Goal: Task Accomplishment & Management: Use online tool/utility

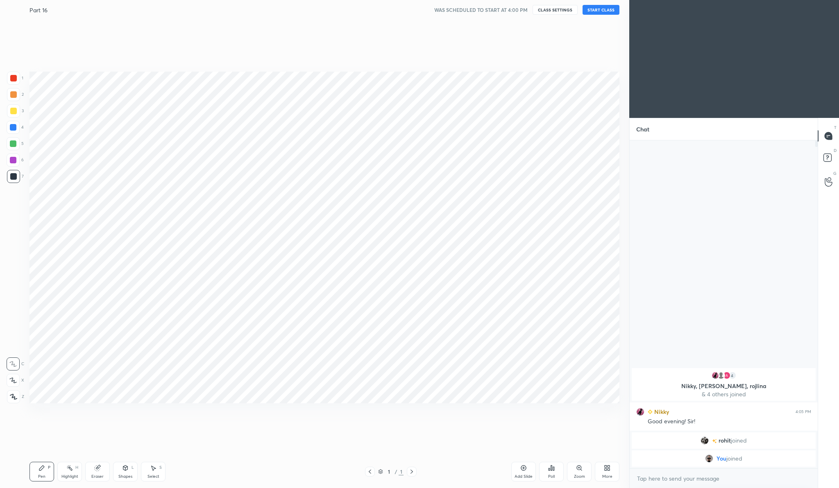
scroll to position [40523, 40362]
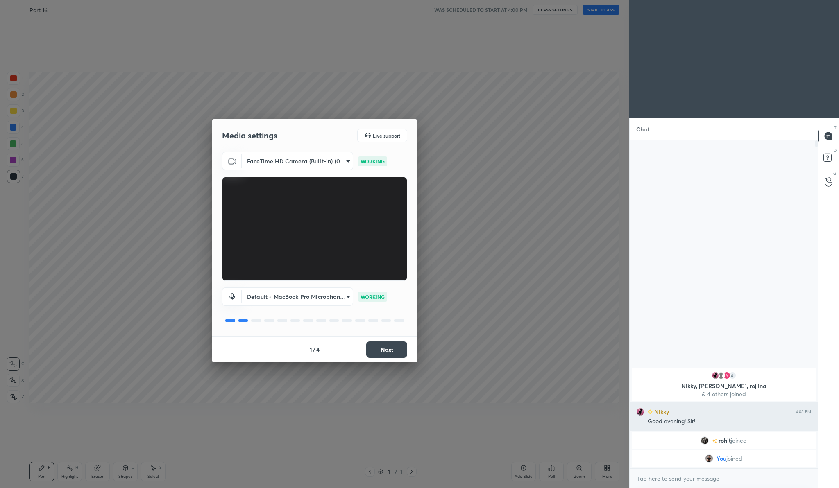
click at [665, 410] on h6 "Nikky" at bounding box center [660, 412] width 16 height 9
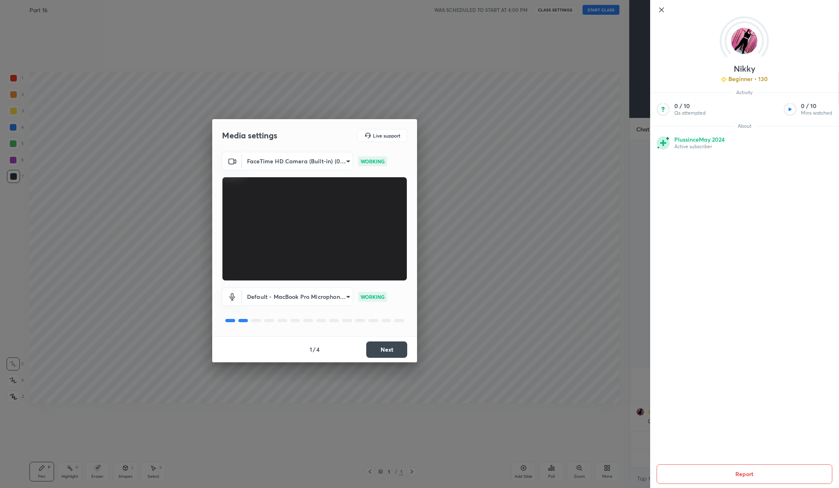
click at [664, 10] on icon at bounding box center [662, 10] width 10 height 10
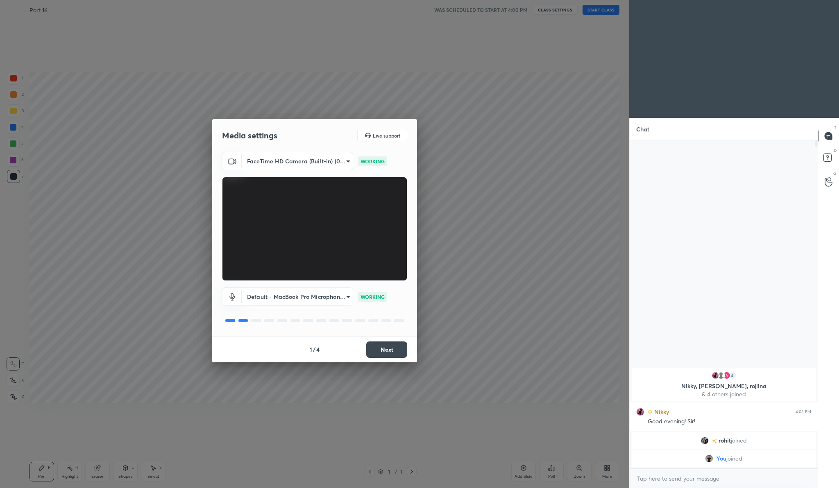
click at [390, 347] on button "Next" at bounding box center [386, 350] width 41 height 16
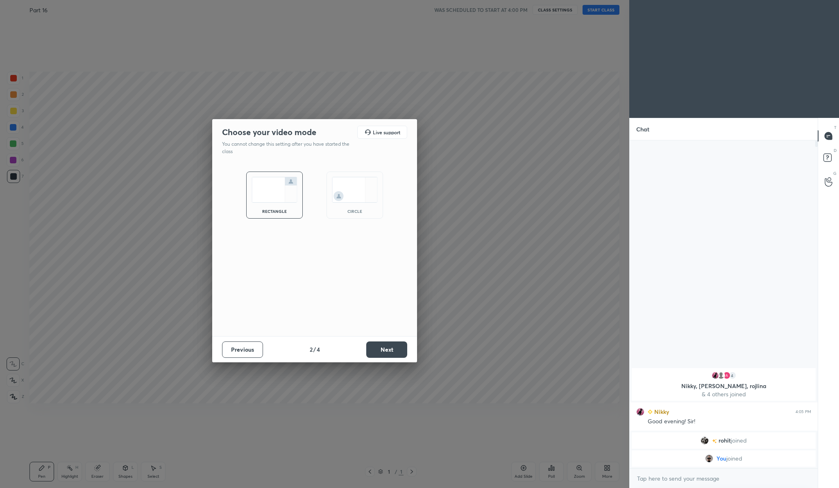
click at [390, 347] on button "Next" at bounding box center [386, 350] width 41 height 16
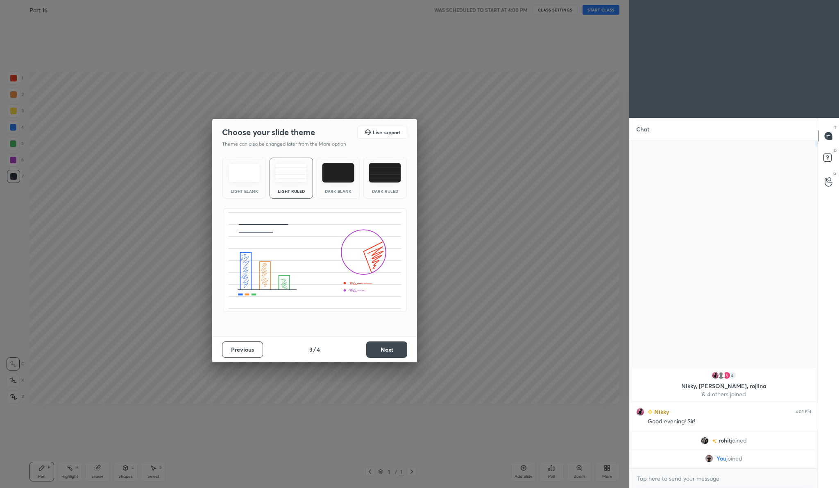
click at [390, 347] on button "Next" at bounding box center [386, 350] width 41 height 16
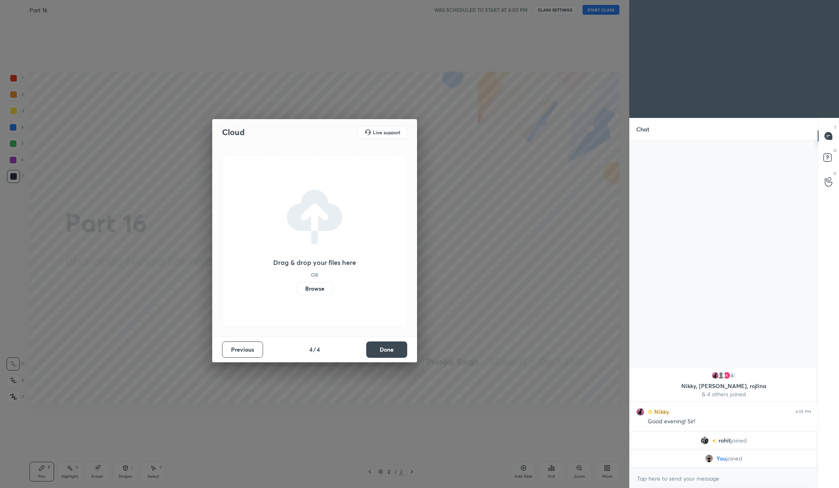
click at [319, 291] on label "Browse" at bounding box center [315, 288] width 36 height 13
click at [297, 291] on input "Browse" at bounding box center [297, 288] width 0 height 13
click at [381, 351] on button "Done" at bounding box center [386, 350] width 41 height 16
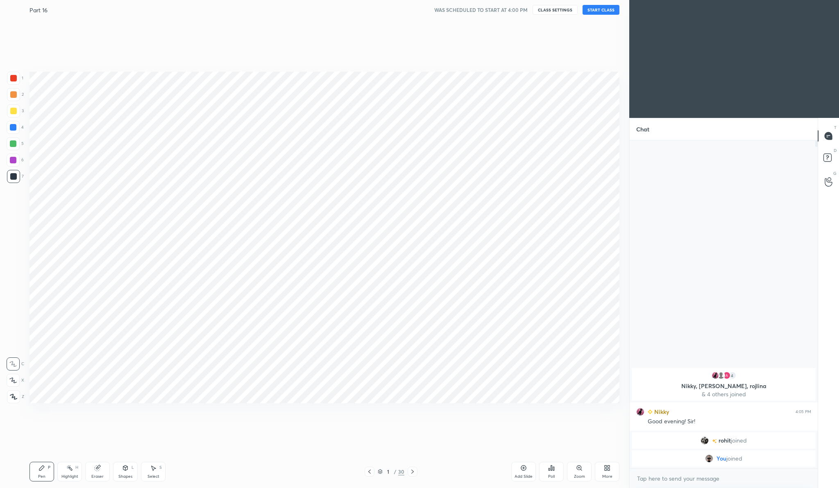
click at [605, 9] on button "START CLASS" at bounding box center [600, 10] width 37 height 10
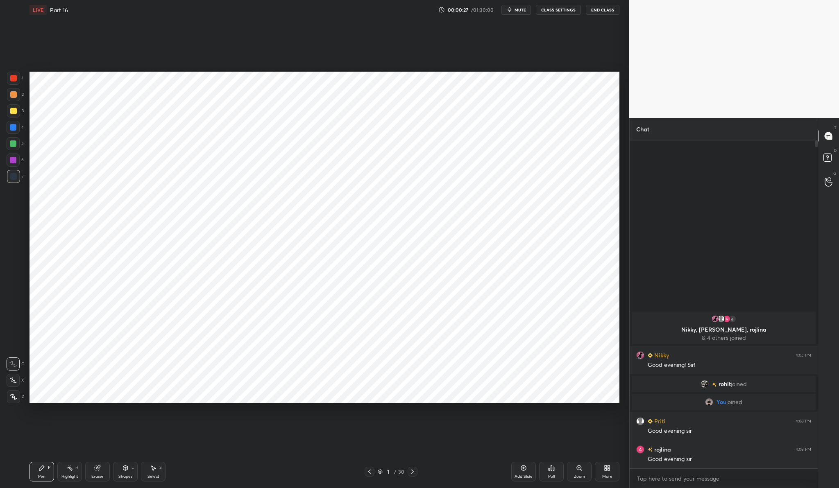
click at [14, 81] on div at bounding box center [13, 78] width 7 height 7
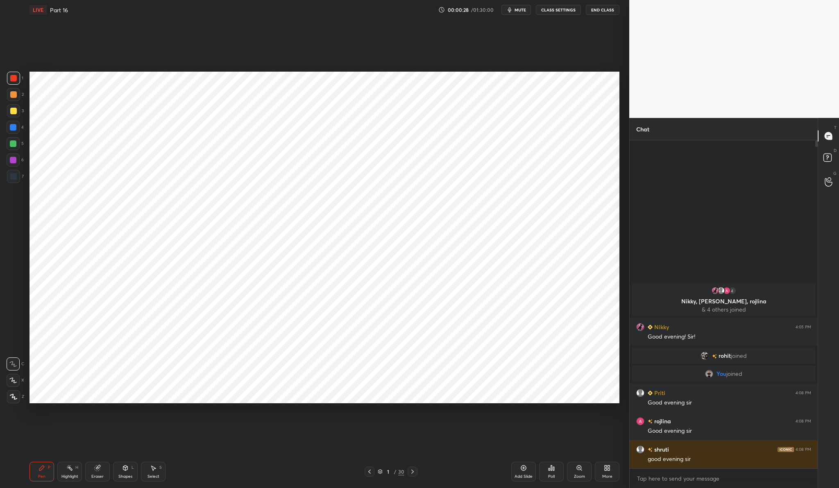
click at [17, 395] on div at bounding box center [13, 396] width 13 height 13
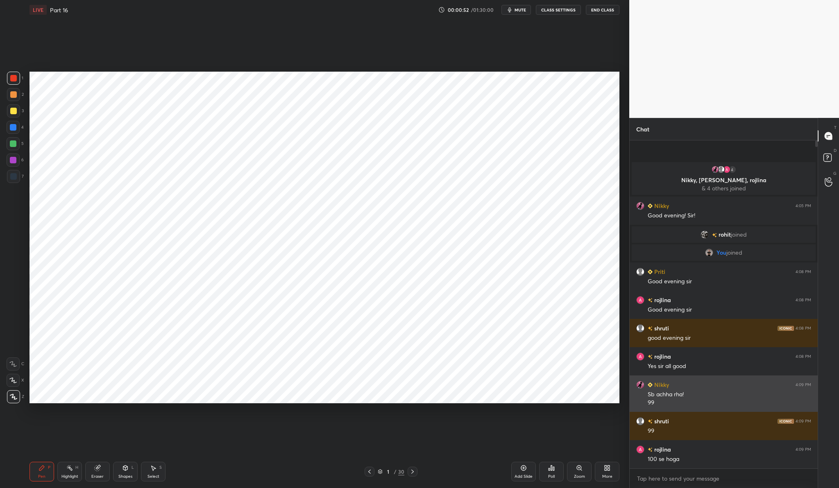
click at [675, 383] on div "Nikky 4:09 PM" at bounding box center [723, 385] width 175 height 9
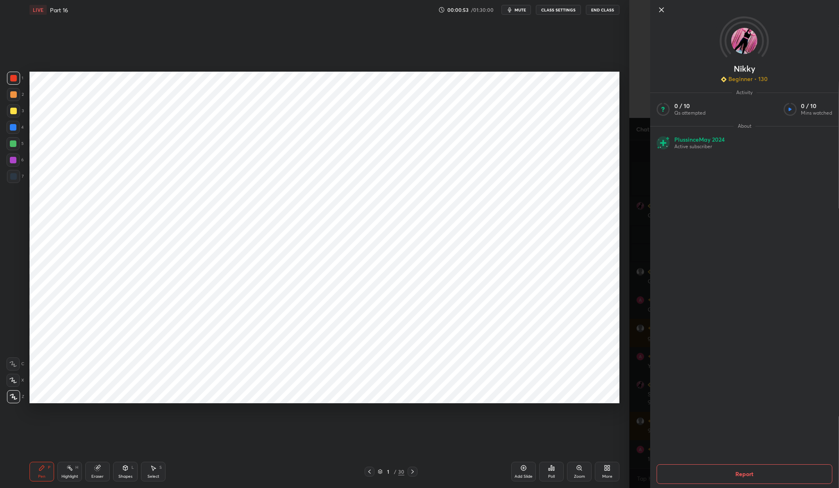
click at [741, 34] on img at bounding box center [744, 41] width 26 height 26
click at [656, 10] on div at bounding box center [744, 23] width 189 height 47
click at [659, 9] on icon at bounding box center [662, 10] width 10 height 10
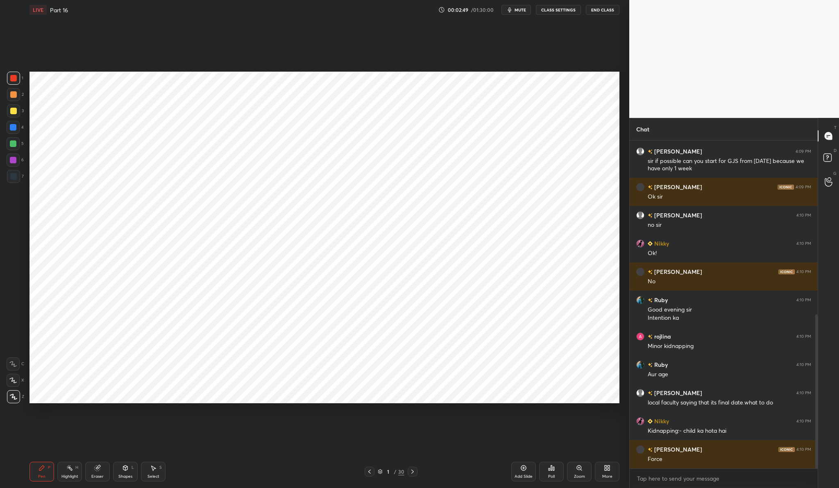
scroll to position [399, 0]
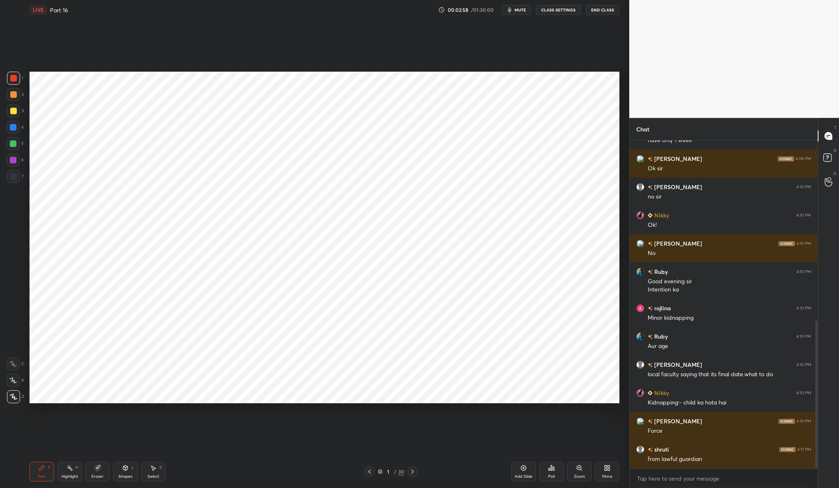
click at [527, 464] on div "Add Slide" at bounding box center [523, 472] width 25 height 20
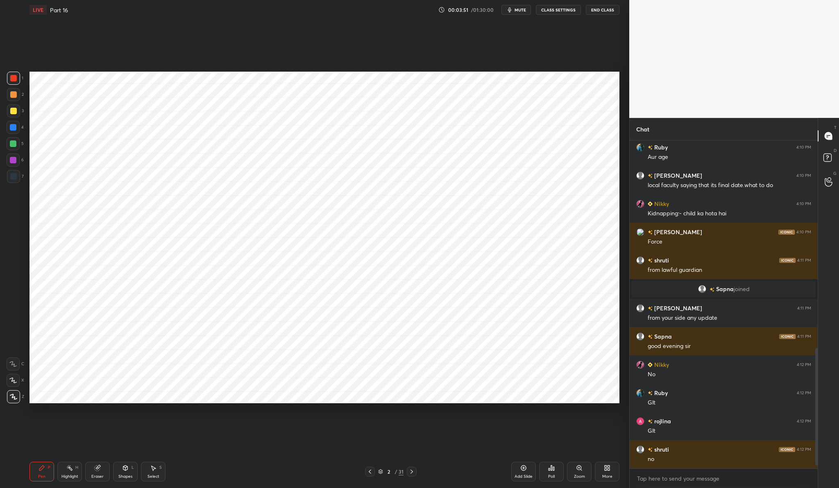
scroll to position [593, 0]
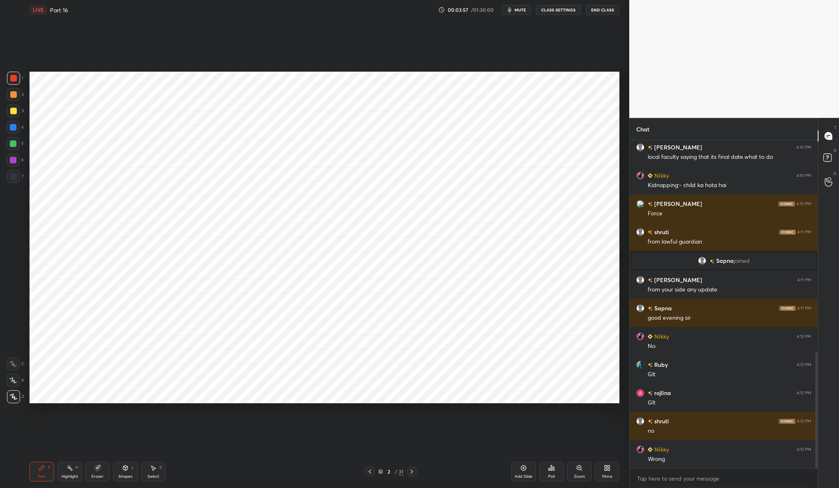
click at [524, 469] on icon at bounding box center [523, 468] width 7 height 7
click at [14, 158] on div at bounding box center [13, 160] width 7 height 7
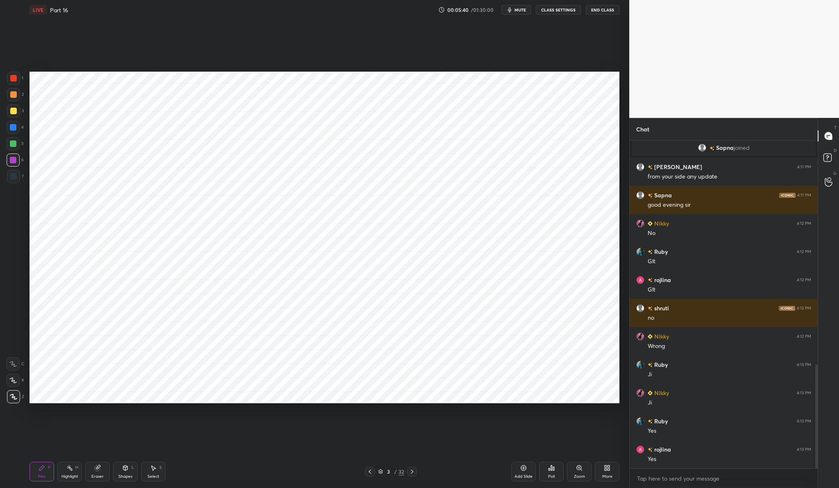
scroll to position [763, 0]
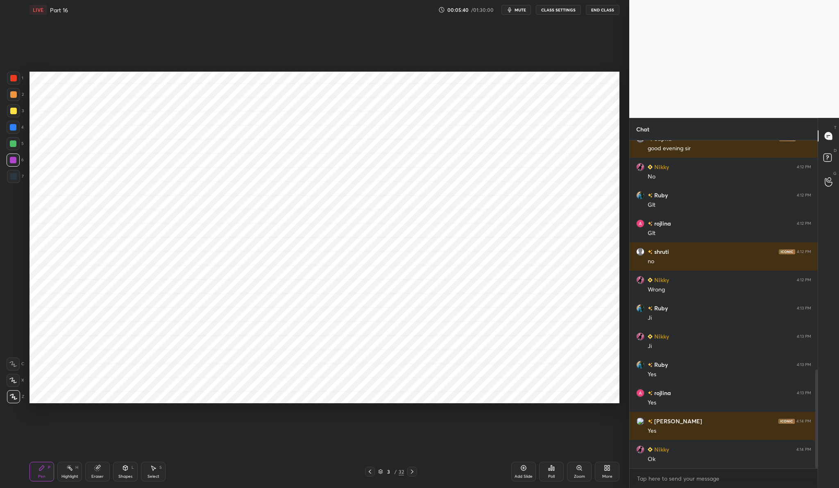
click at [523, 467] on icon at bounding box center [523, 468] width 7 height 7
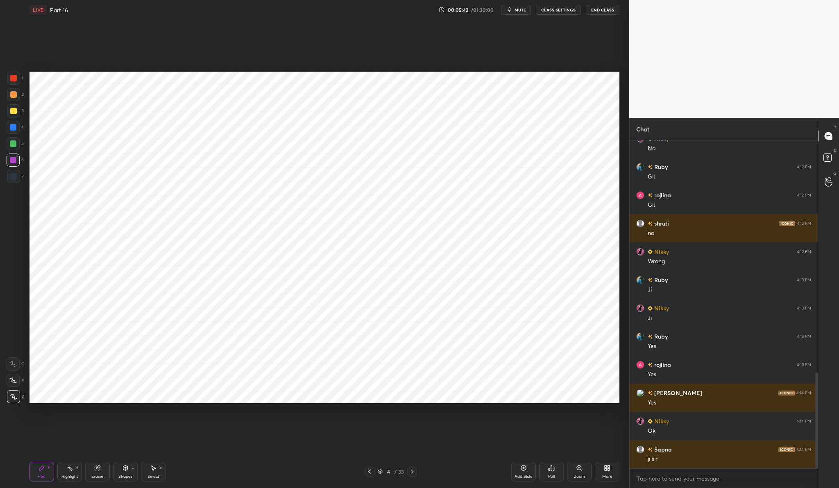
click at [15, 81] on div at bounding box center [13, 78] width 7 height 7
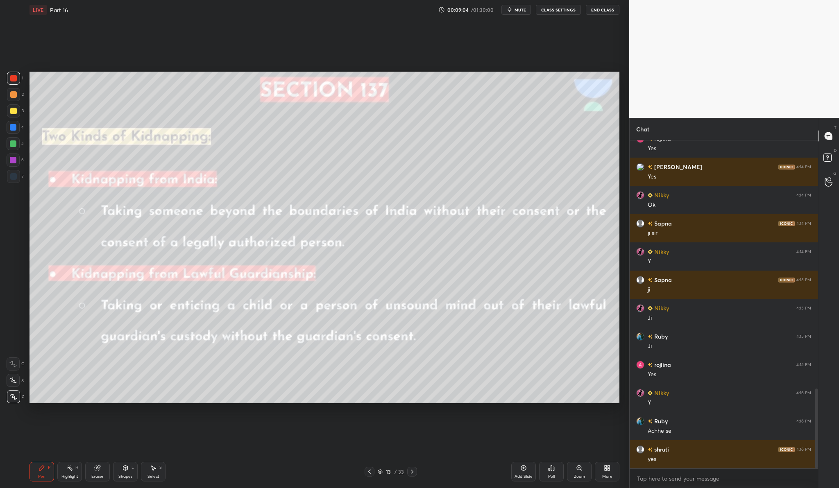
scroll to position [1046, 0]
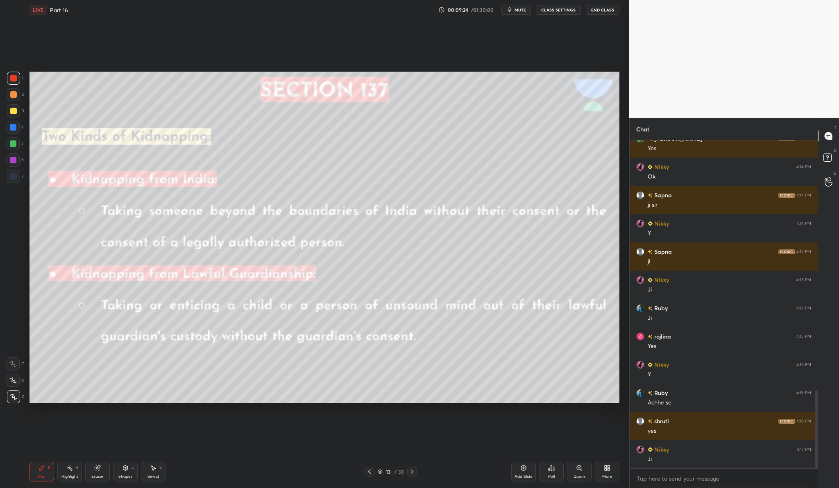
click at [521, 475] on div "Add Slide" at bounding box center [523, 477] width 18 height 4
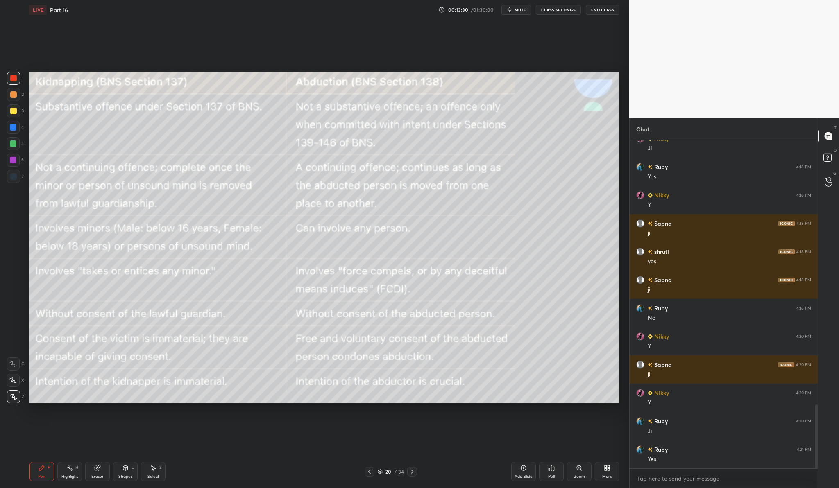
scroll to position [1385, 0]
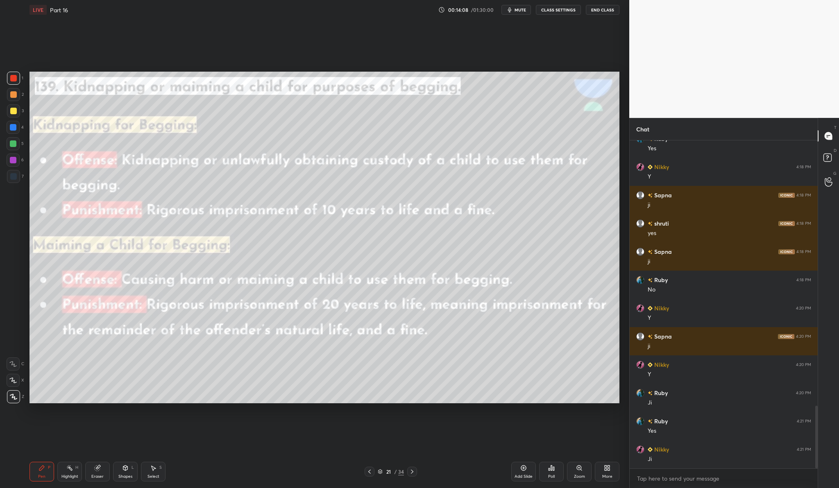
click at [527, 467] on div "Add Slide" at bounding box center [523, 472] width 25 height 20
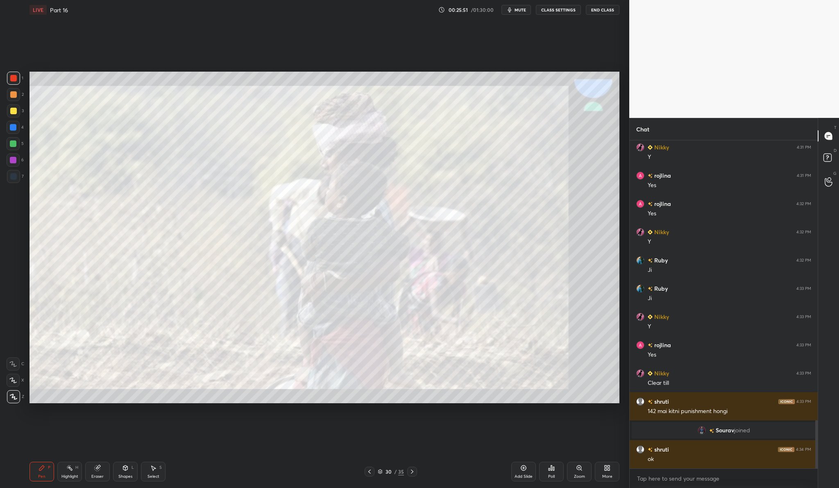
scroll to position [1894, 0]
click at [389, 471] on div "30" at bounding box center [388, 471] width 8 height 5
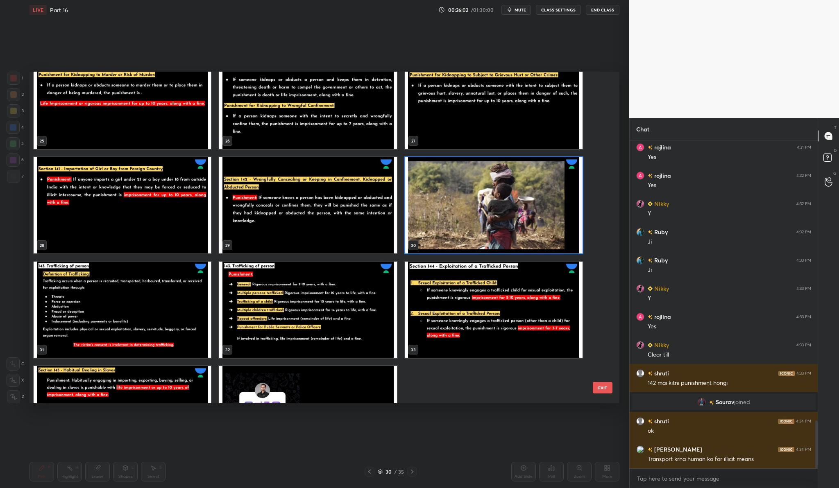
scroll to position [922, 0]
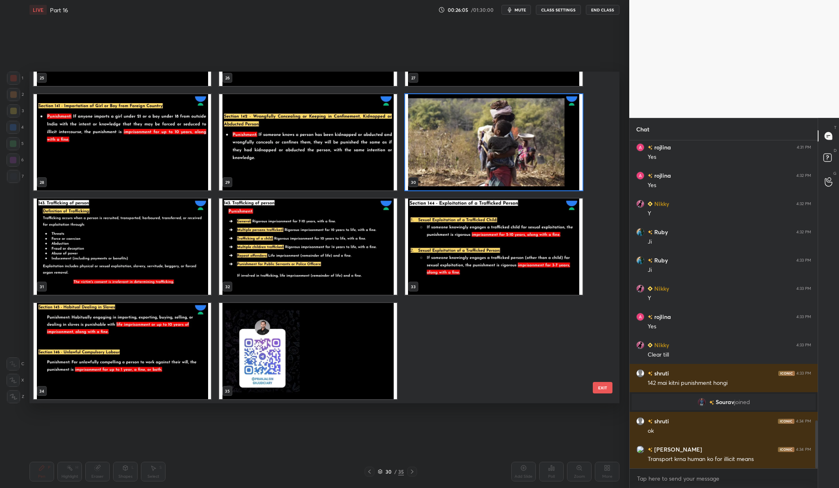
click at [532, 140] on img "grid" at bounding box center [493, 142] width 177 height 96
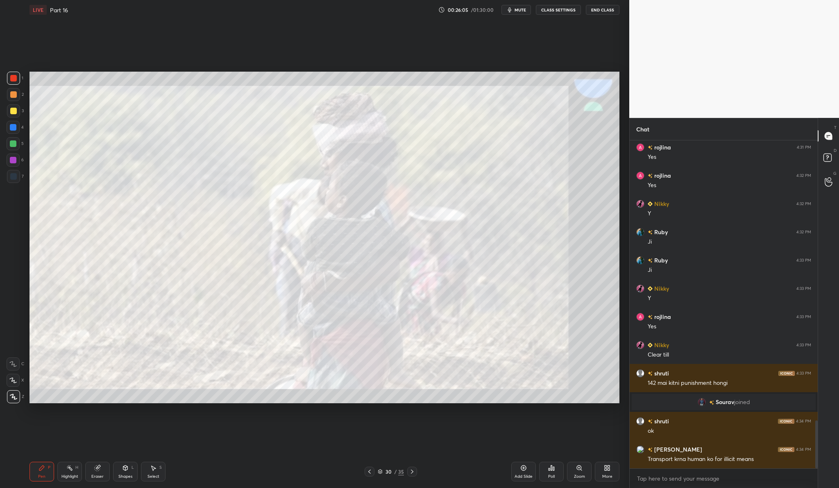
click at [532, 140] on img "grid" at bounding box center [493, 142] width 177 height 96
click at [521, 466] on icon at bounding box center [523, 468] width 5 height 5
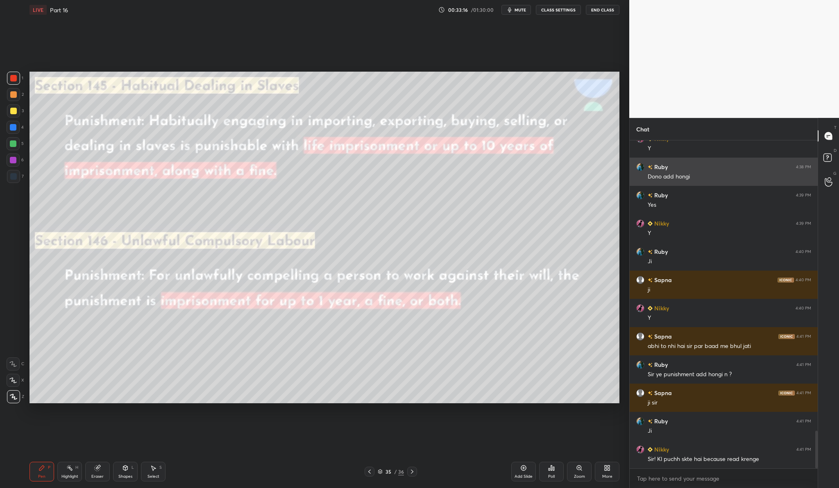
scroll to position [2544, 0]
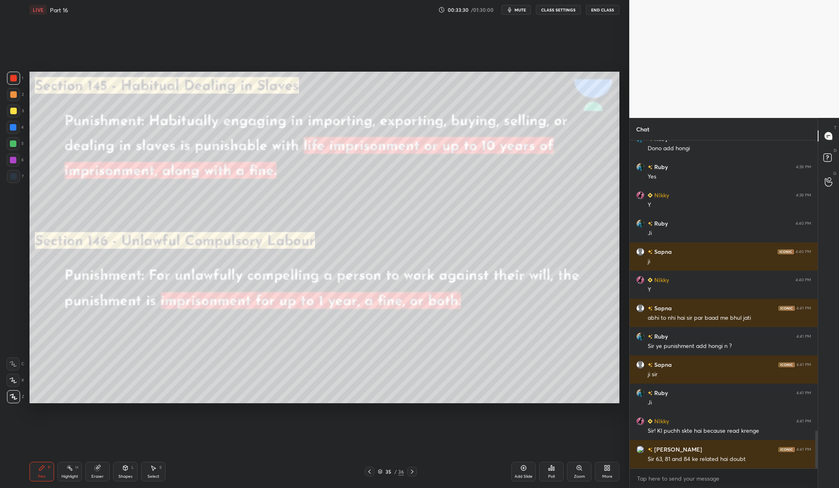
click at [609, 469] on icon at bounding box center [608, 470] width 2 height 2
click at [567, 382] on div "Upload File" at bounding box center [560, 386] width 33 height 20
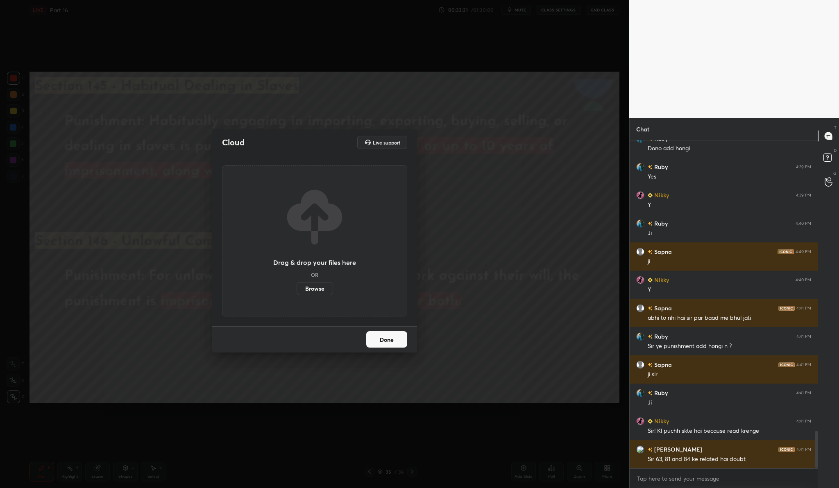
scroll to position [2572, 0]
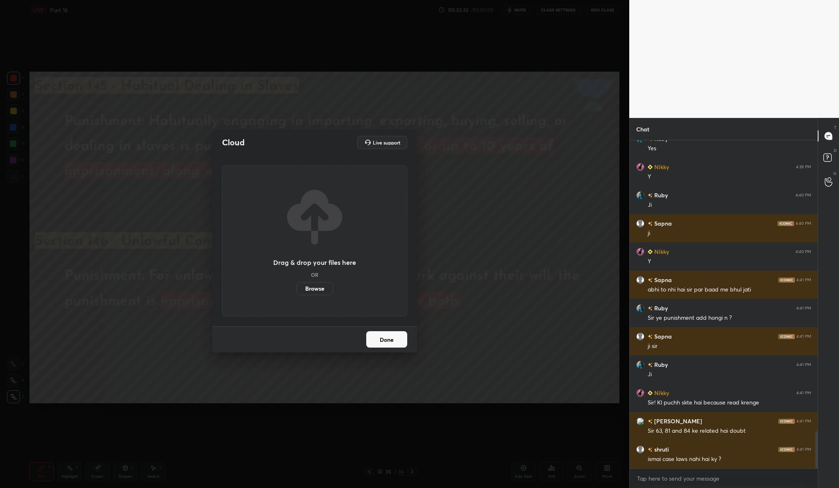
click at [313, 290] on label "Browse" at bounding box center [315, 288] width 36 height 13
click at [297, 290] on input "Browse" at bounding box center [297, 288] width 0 height 13
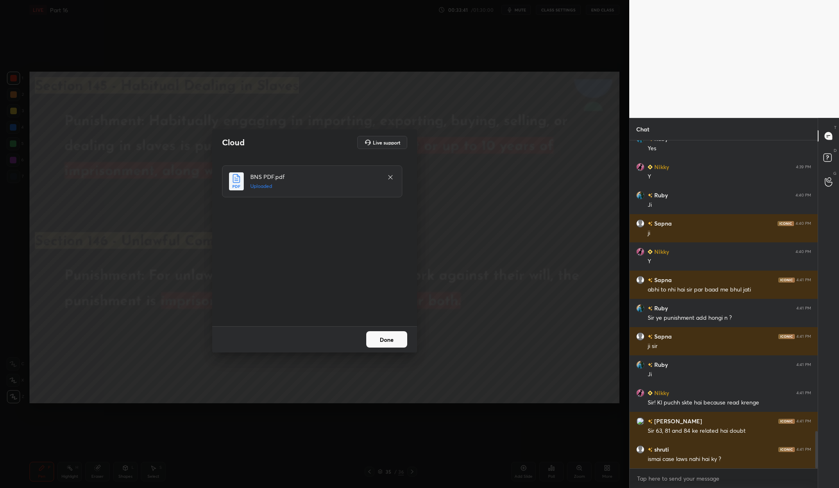
click at [385, 340] on button "Done" at bounding box center [386, 339] width 41 height 16
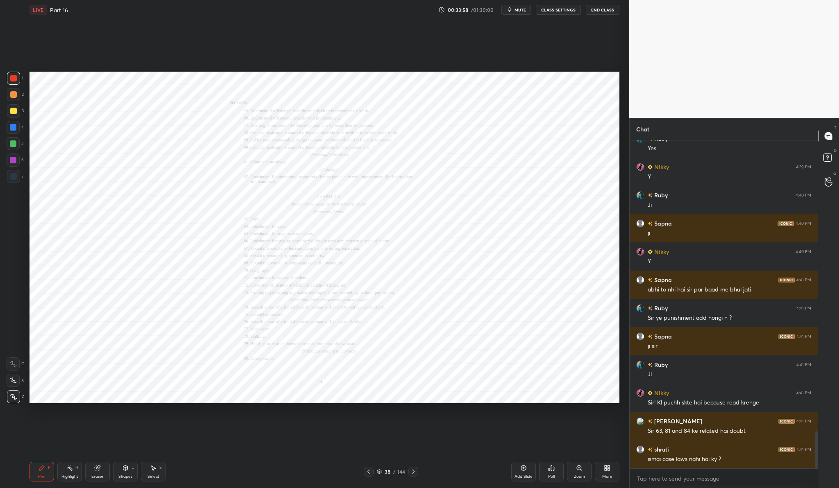
scroll to position [2600, 0]
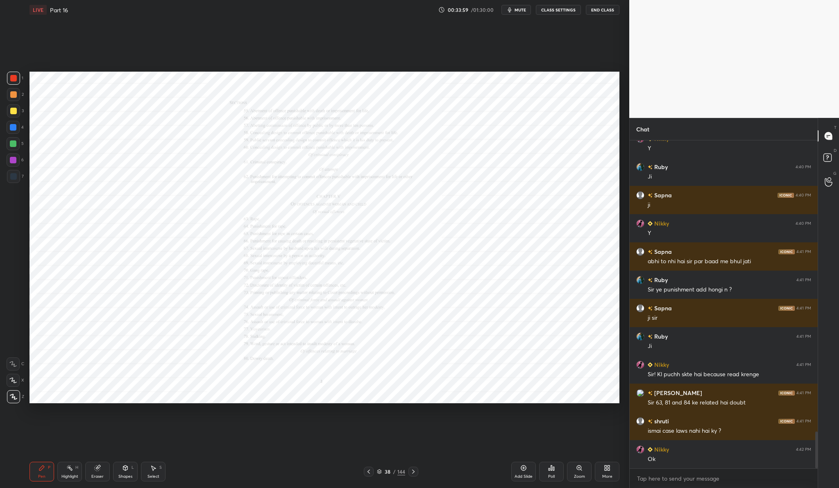
click at [582, 477] on div "Zoom" at bounding box center [579, 477] width 11 height 4
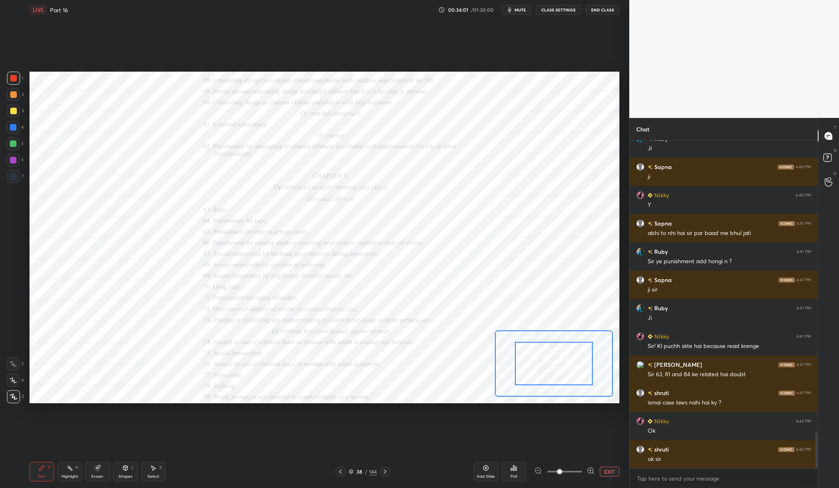
scroll to position [2664, 0]
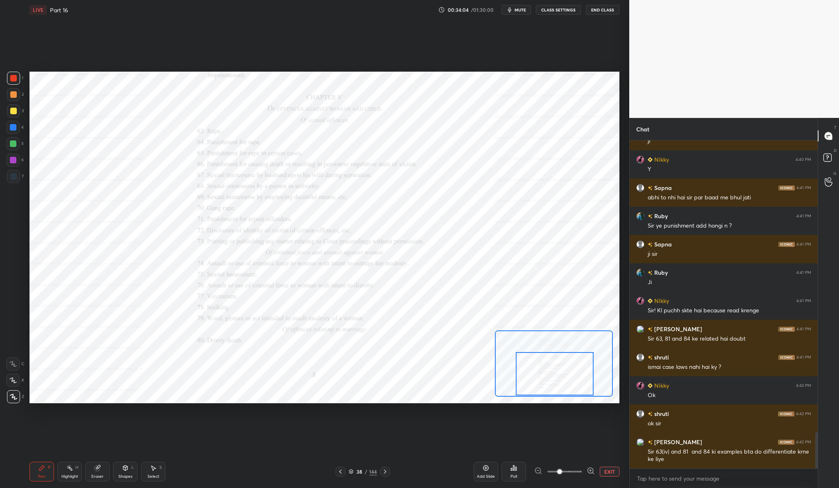
drag, startPoint x: 554, startPoint y: 377, endPoint x: 555, endPoint y: 387, distance: 9.9
click at [555, 387] on div at bounding box center [554, 373] width 77 height 43
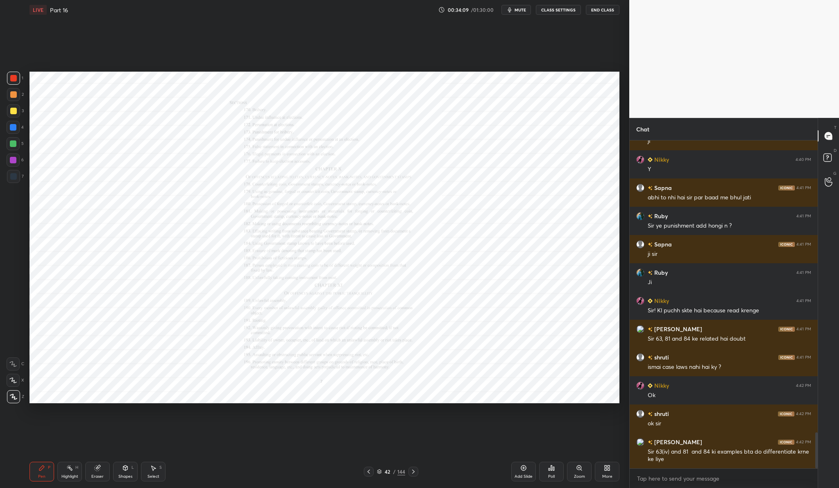
click at [392, 473] on div "42 / 144" at bounding box center [391, 471] width 28 height 7
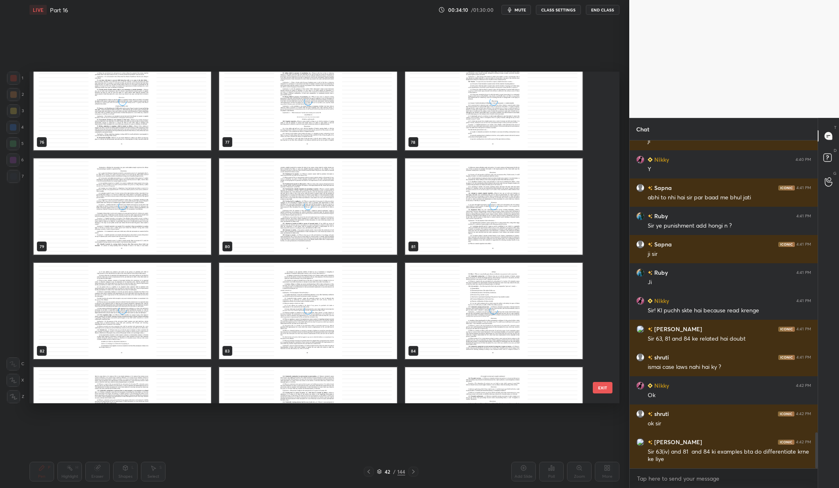
scroll to position [2906, 0]
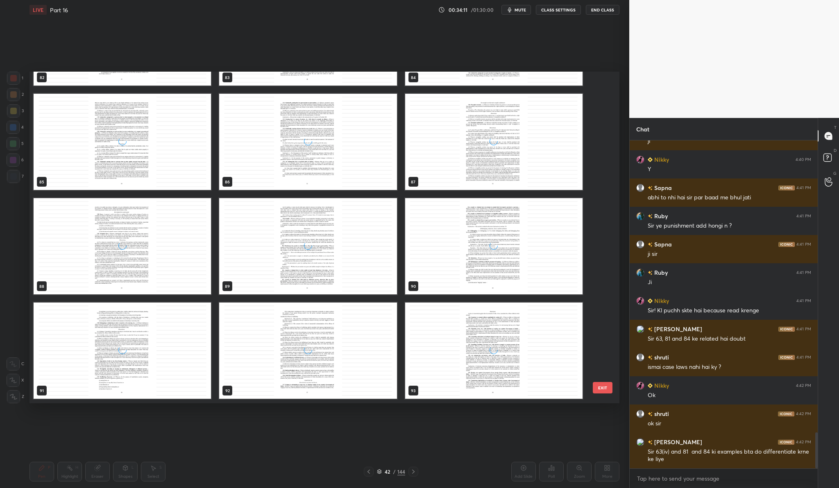
click at [325, 126] on div "grid" at bounding box center [307, 142] width 177 height 96
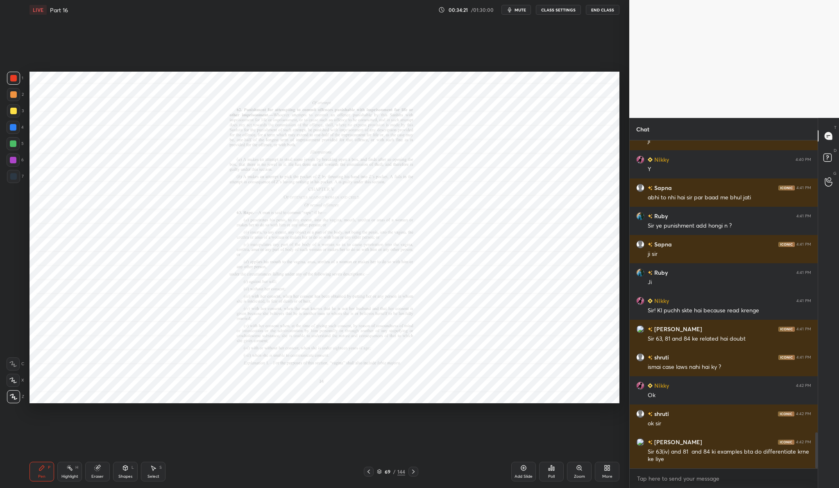
click at [579, 471] on icon at bounding box center [579, 468] width 7 height 7
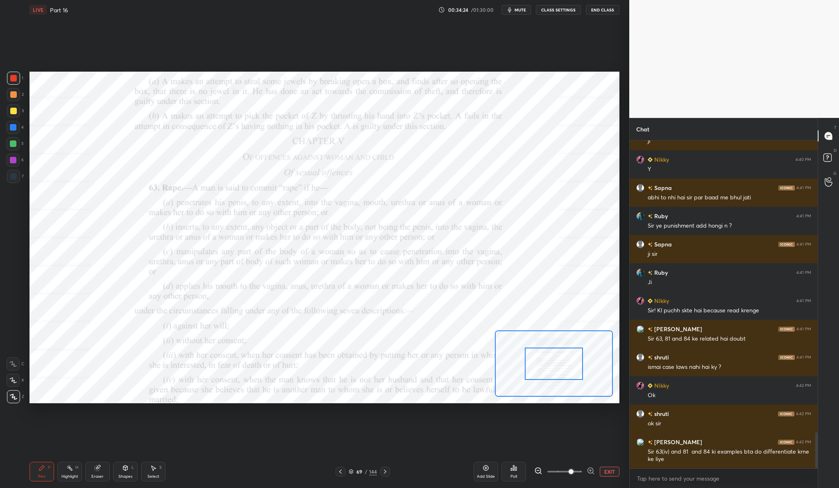
drag, startPoint x: 560, startPoint y: 469, endPoint x: 566, endPoint y: 469, distance: 6.2
click at [569, 469] on span at bounding box center [571, 471] width 5 height 5
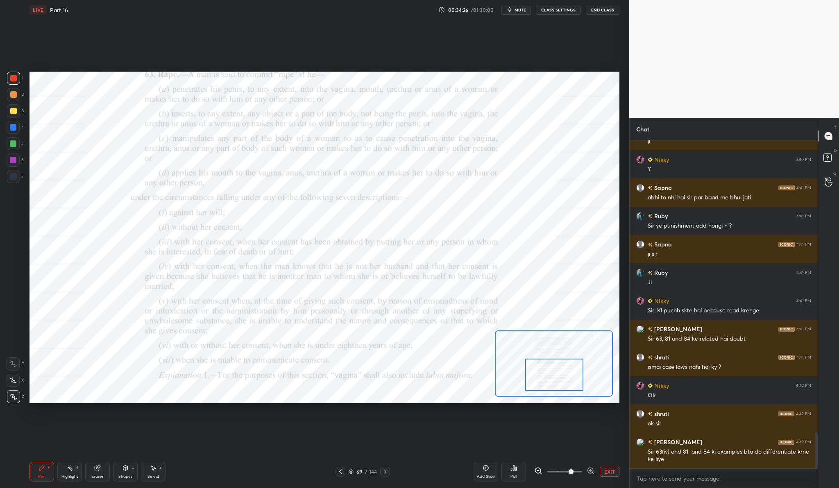
drag, startPoint x: 539, startPoint y: 378, endPoint x: 540, endPoint y: 389, distance: 11.1
click at [540, 389] on div at bounding box center [554, 375] width 58 height 32
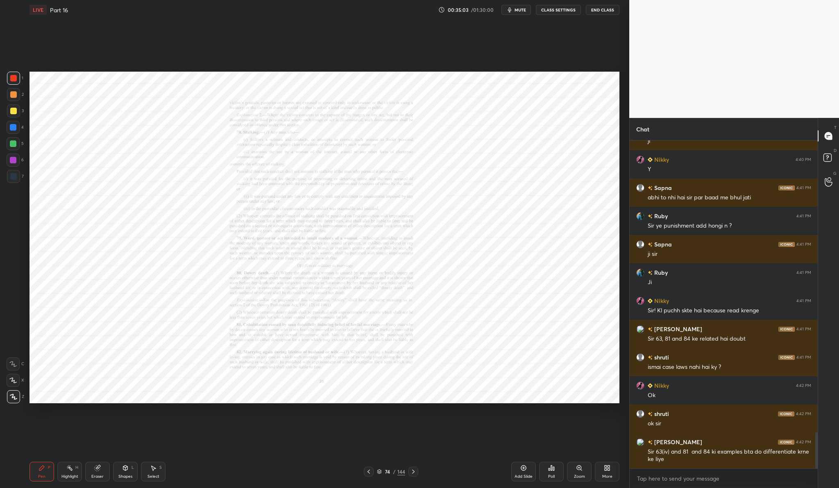
click at [586, 474] on div "Zoom" at bounding box center [579, 472] width 25 height 20
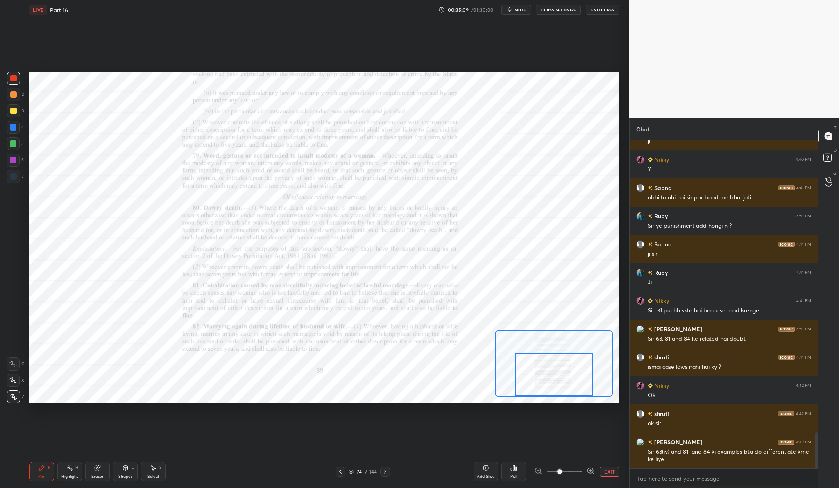
drag, startPoint x: 552, startPoint y: 373, endPoint x: 553, endPoint y: 394, distance: 21.3
click at [553, 394] on div at bounding box center [553, 374] width 77 height 43
click at [590, 473] on icon at bounding box center [591, 471] width 8 height 8
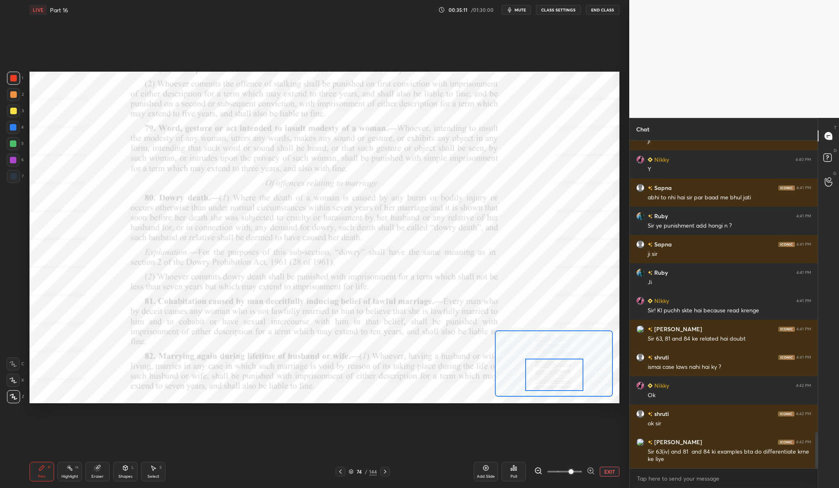
click at [590, 473] on icon at bounding box center [591, 471] width 8 height 8
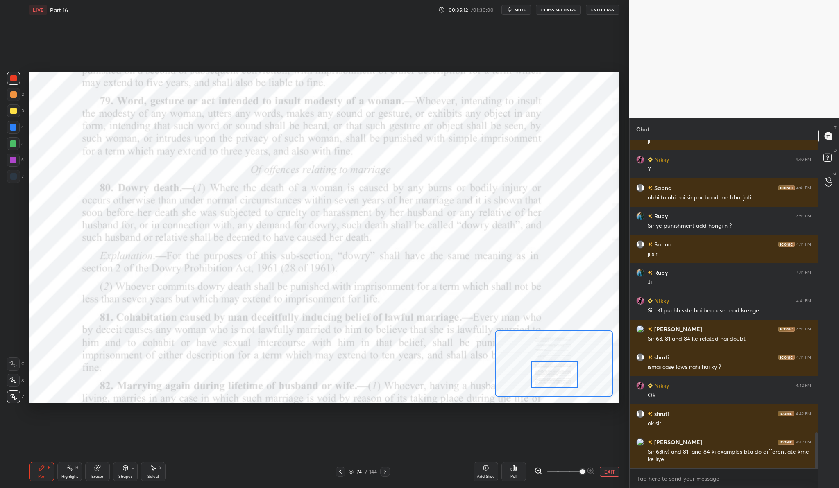
click at [568, 363] on div at bounding box center [554, 364] width 118 height 66
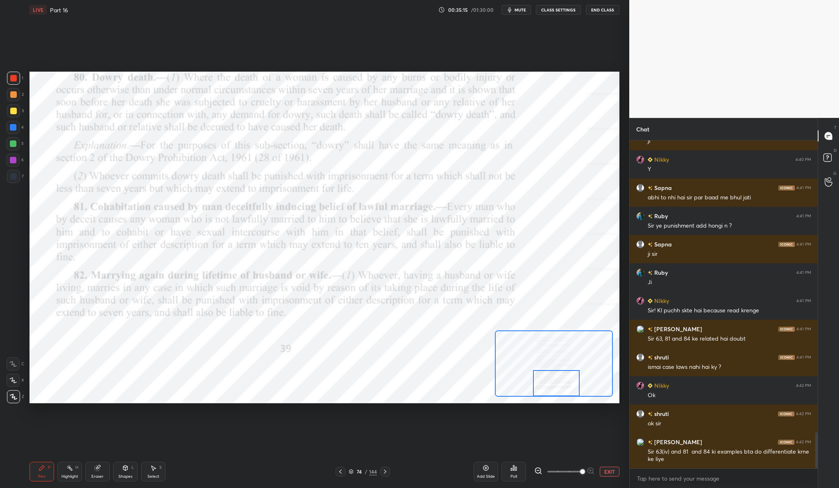
drag, startPoint x: 568, startPoint y: 366, endPoint x: 556, endPoint y: 408, distance: 43.8
click at [556, 408] on div "Setting up your live class Poll for secs No correct answer Start poll" at bounding box center [324, 238] width 596 height 436
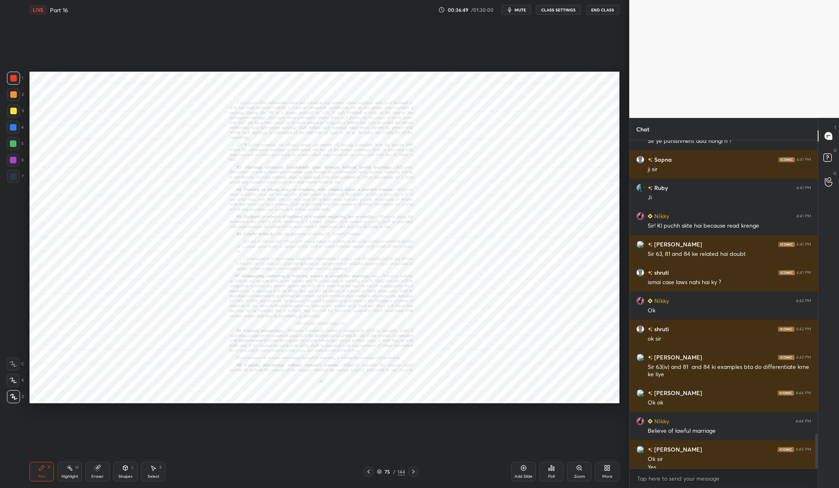
scroll to position [2757, 0]
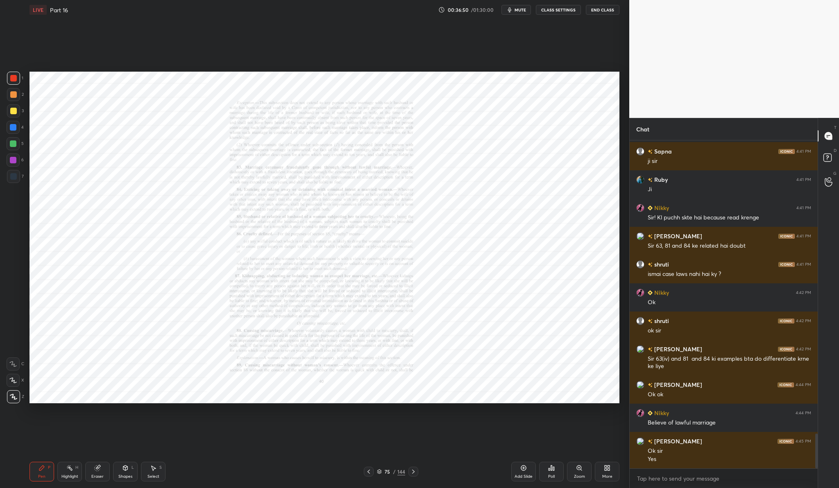
click at [581, 471] on icon at bounding box center [579, 468] width 7 height 7
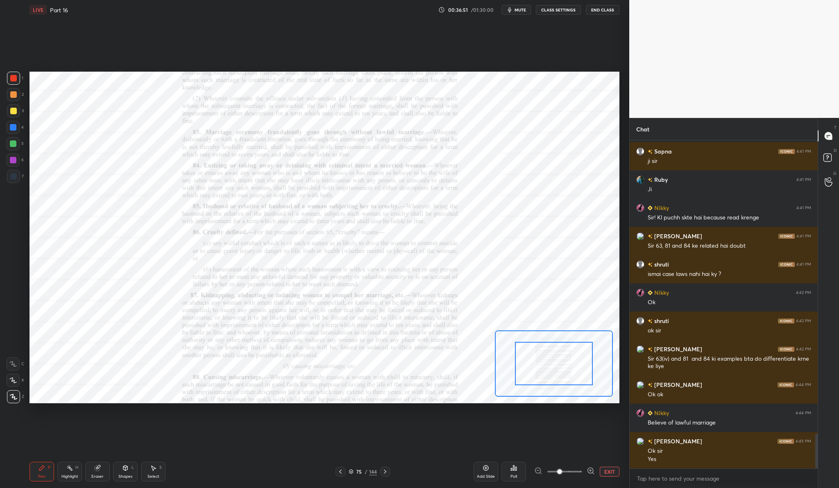
click at [593, 472] on icon at bounding box center [591, 471] width 8 height 8
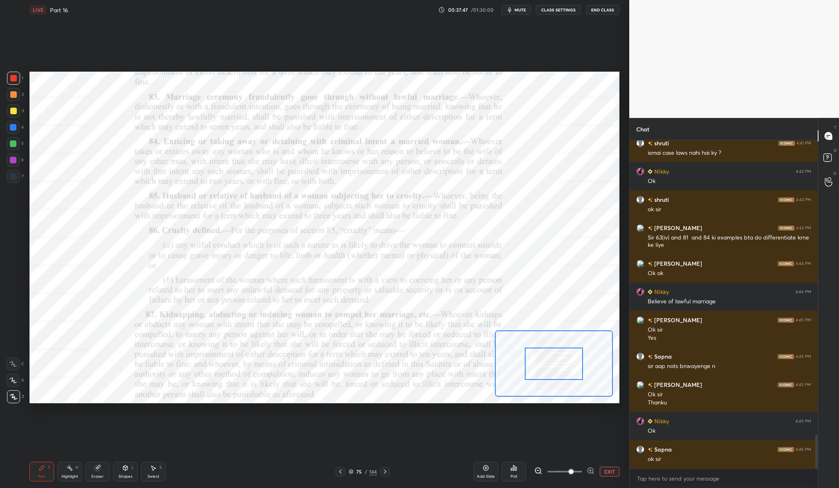
scroll to position [2906, 0]
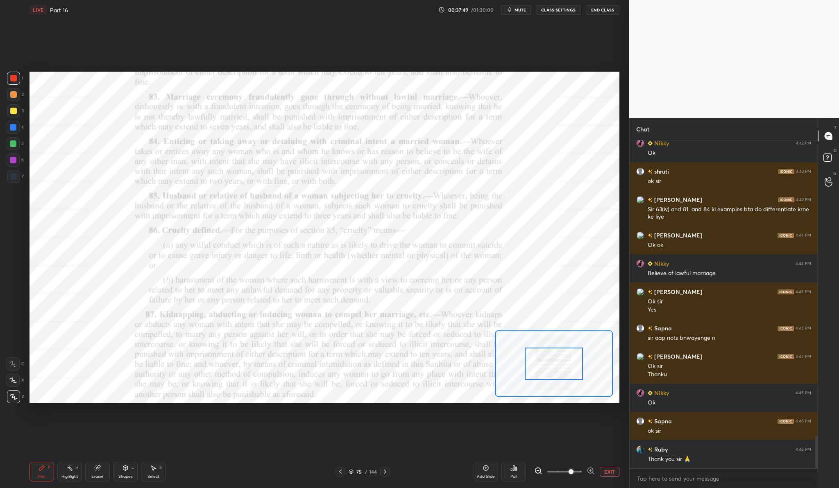
click at [595, 12] on button "End Class" at bounding box center [603, 10] width 34 height 10
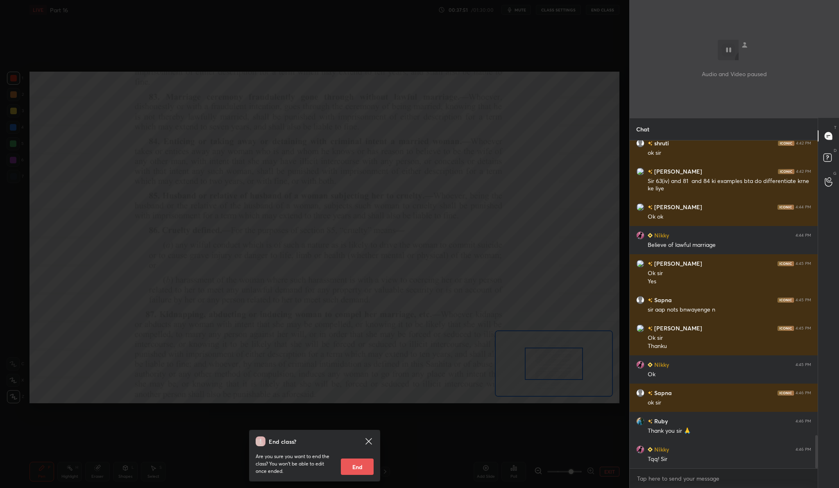
scroll to position [2963, 0]
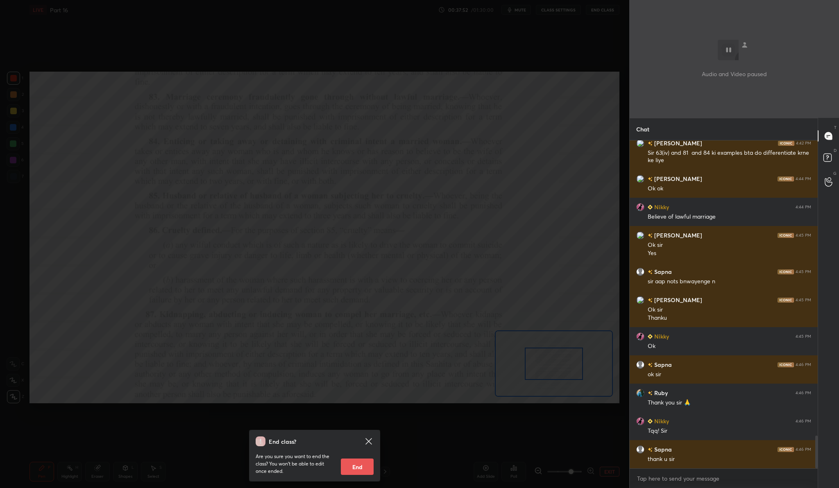
click at [369, 464] on button "End" at bounding box center [357, 467] width 33 height 16
type textarea "x"
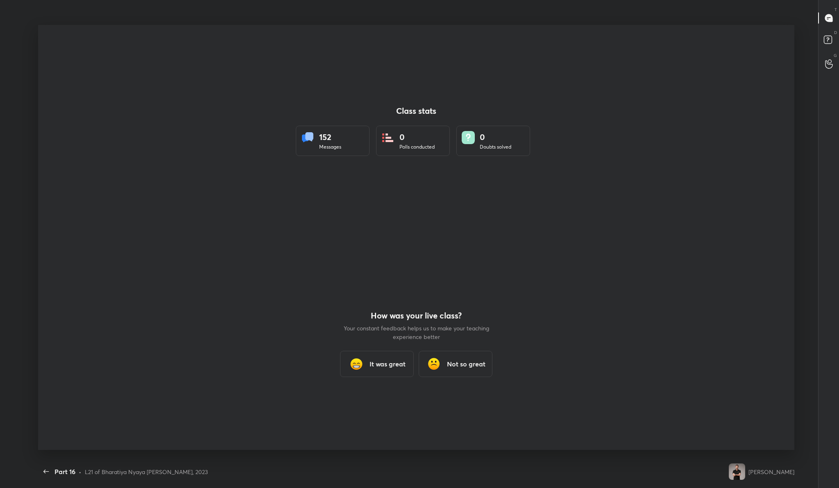
scroll to position [0, 0]
